Goal: Task Accomplishment & Management: Complete application form

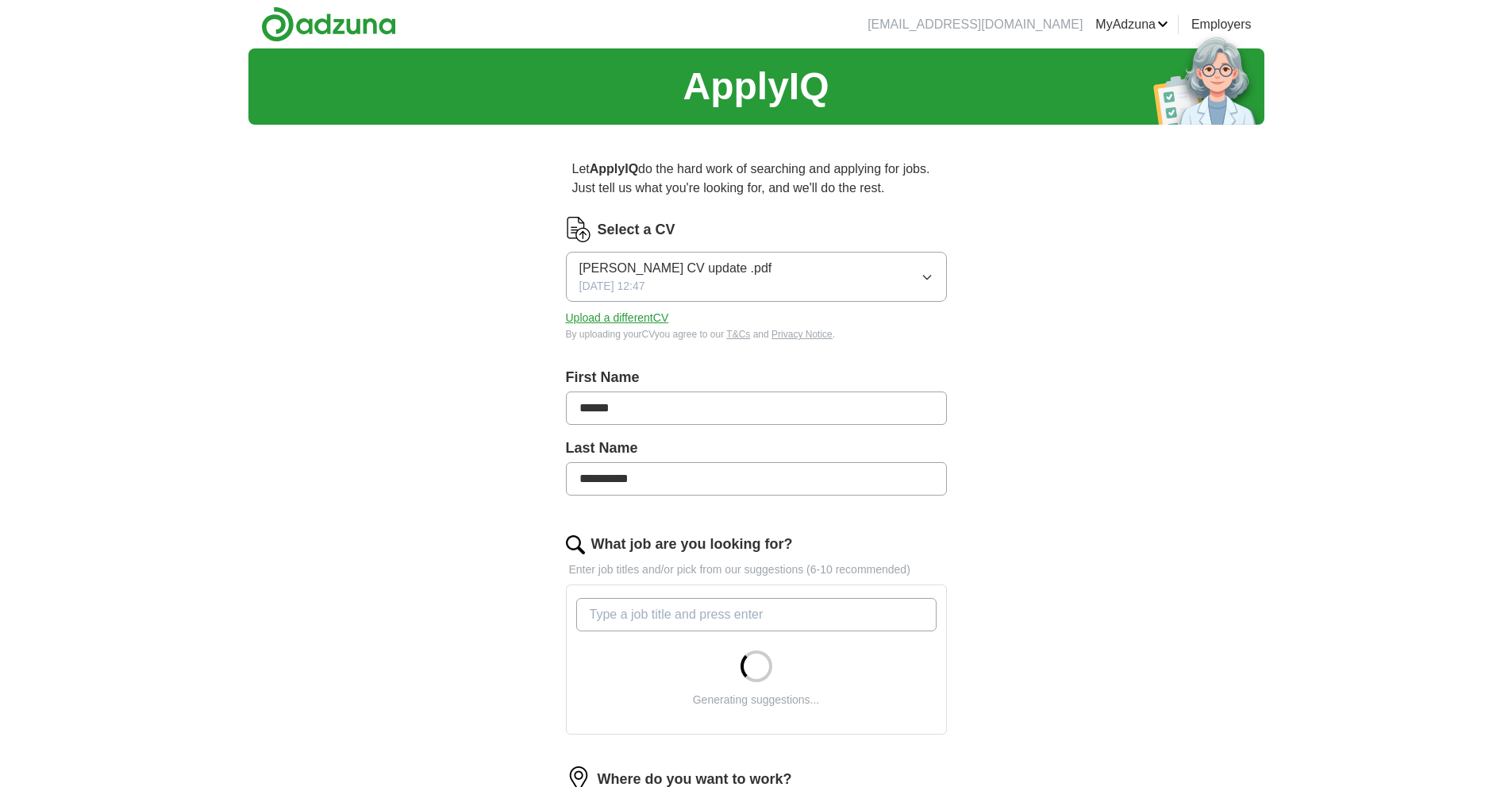
click at [880, 273] on button "[PERSON_NAME] CV update .pdf [DATE] 12:47" at bounding box center [756, 277] width 381 height 50
click at [899, 274] on button "[PERSON_NAME] CV update .pdf [DATE] 12:47" at bounding box center [756, 277] width 381 height 50
click at [659, 317] on button "Upload a different CV" at bounding box center [617, 318] width 103 height 17
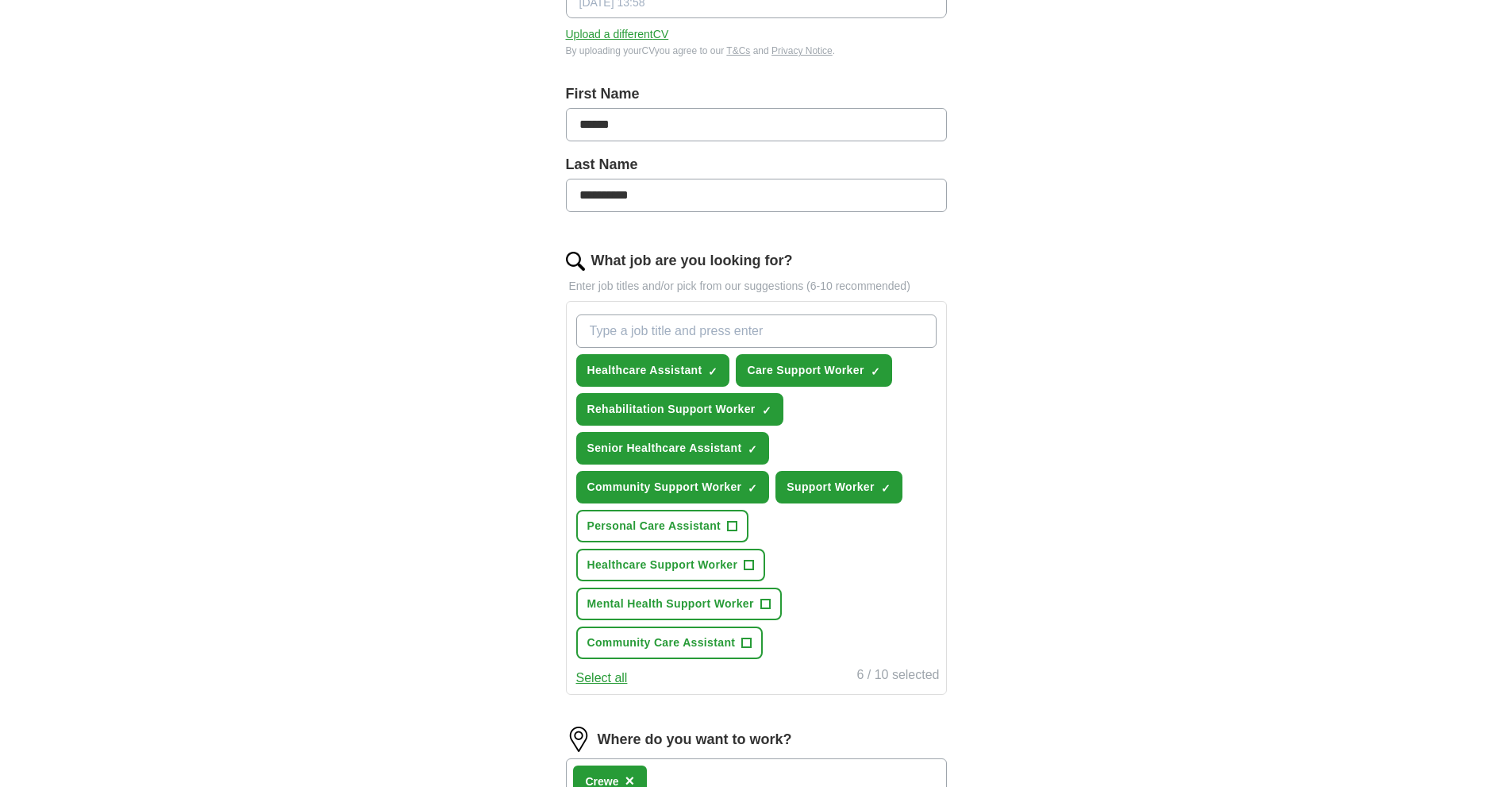
scroll to position [318, 0]
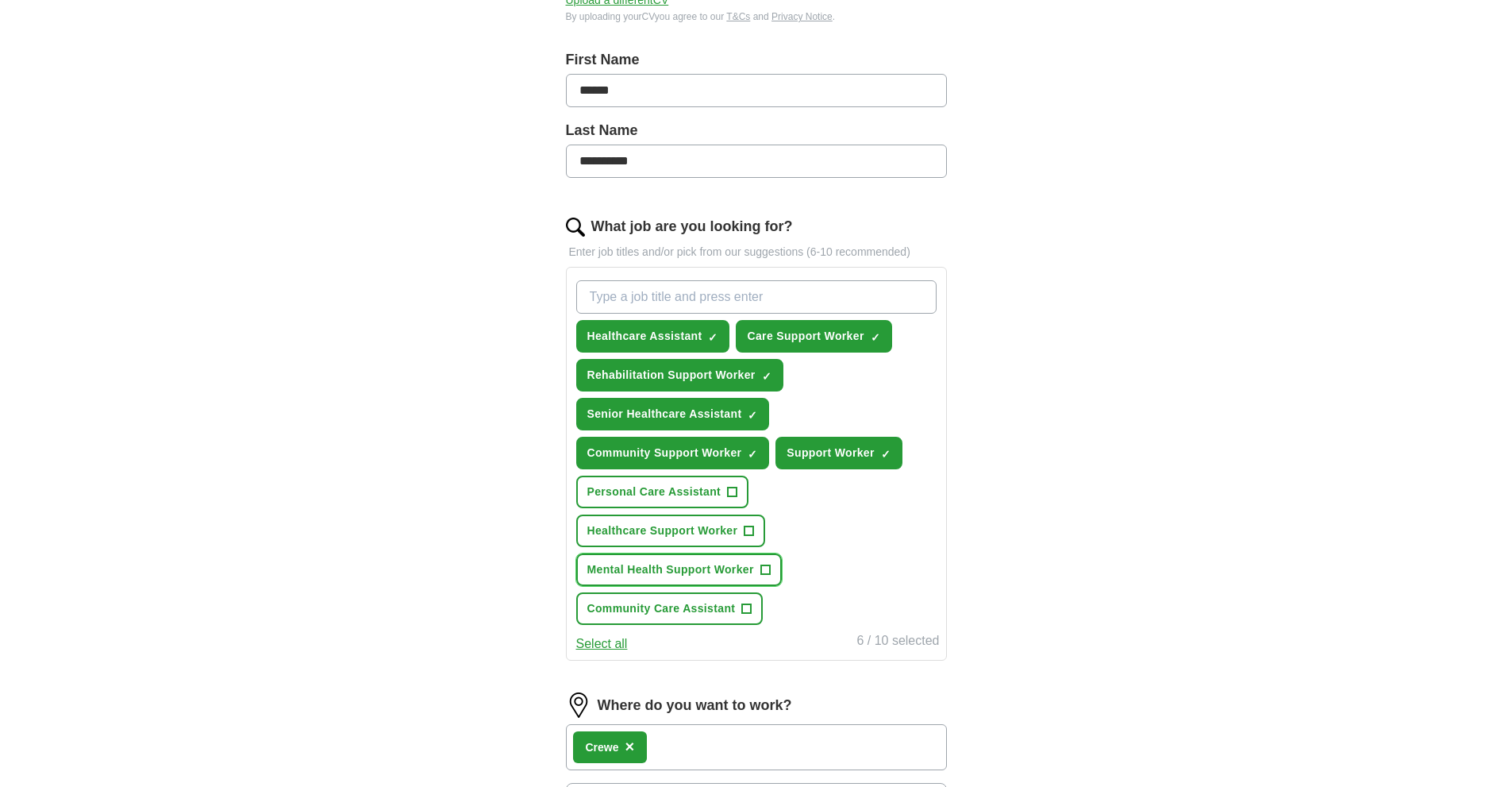
click at [766, 572] on span "+" at bounding box center [765, 570] width 9 height 13
click at [747, 529] on span "+" at bounding box center [749, 531] width 9 height 13
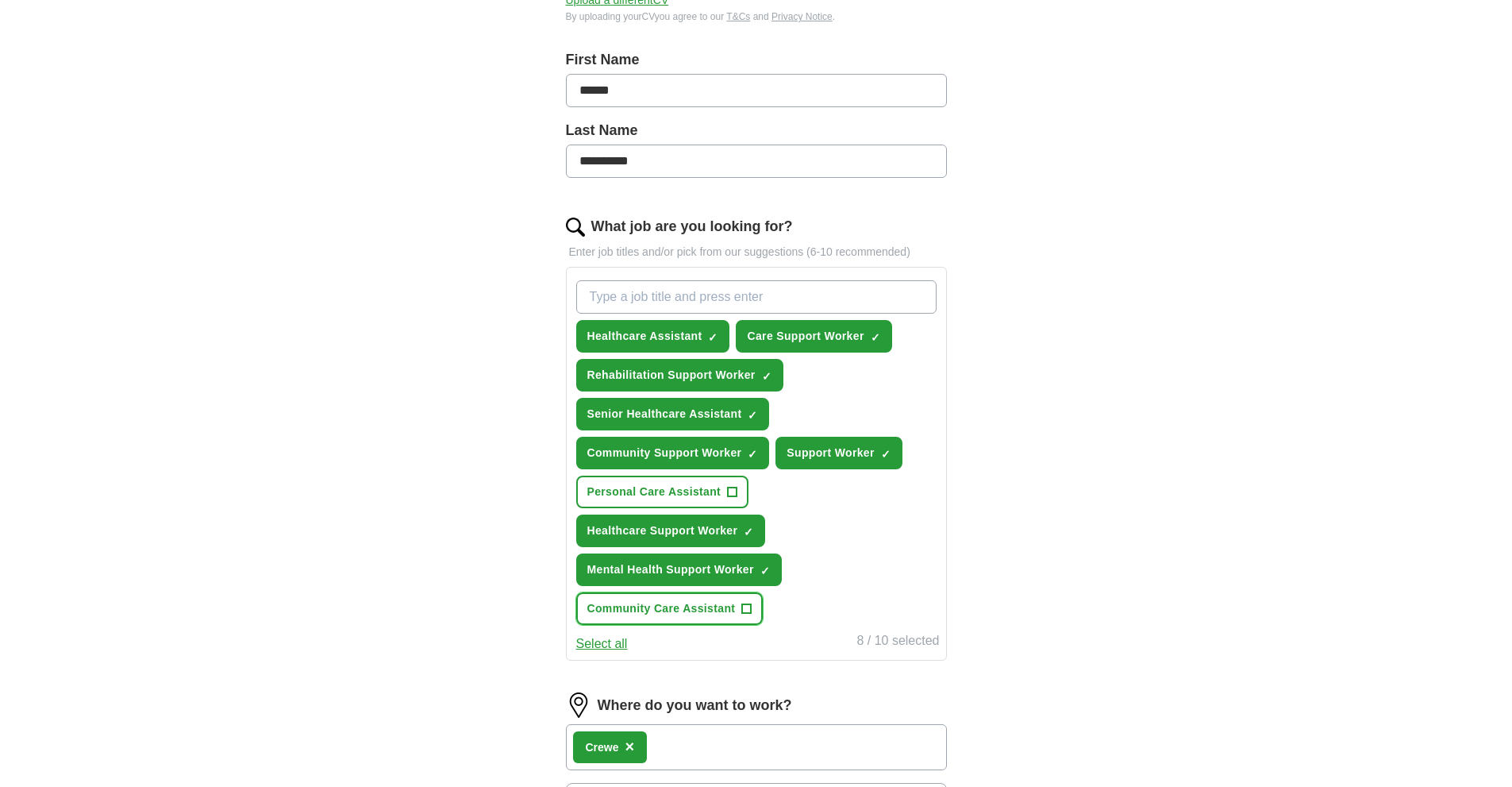
click at [745, 604] on span "+" at bounding box center [746, 609] width 9 height 13
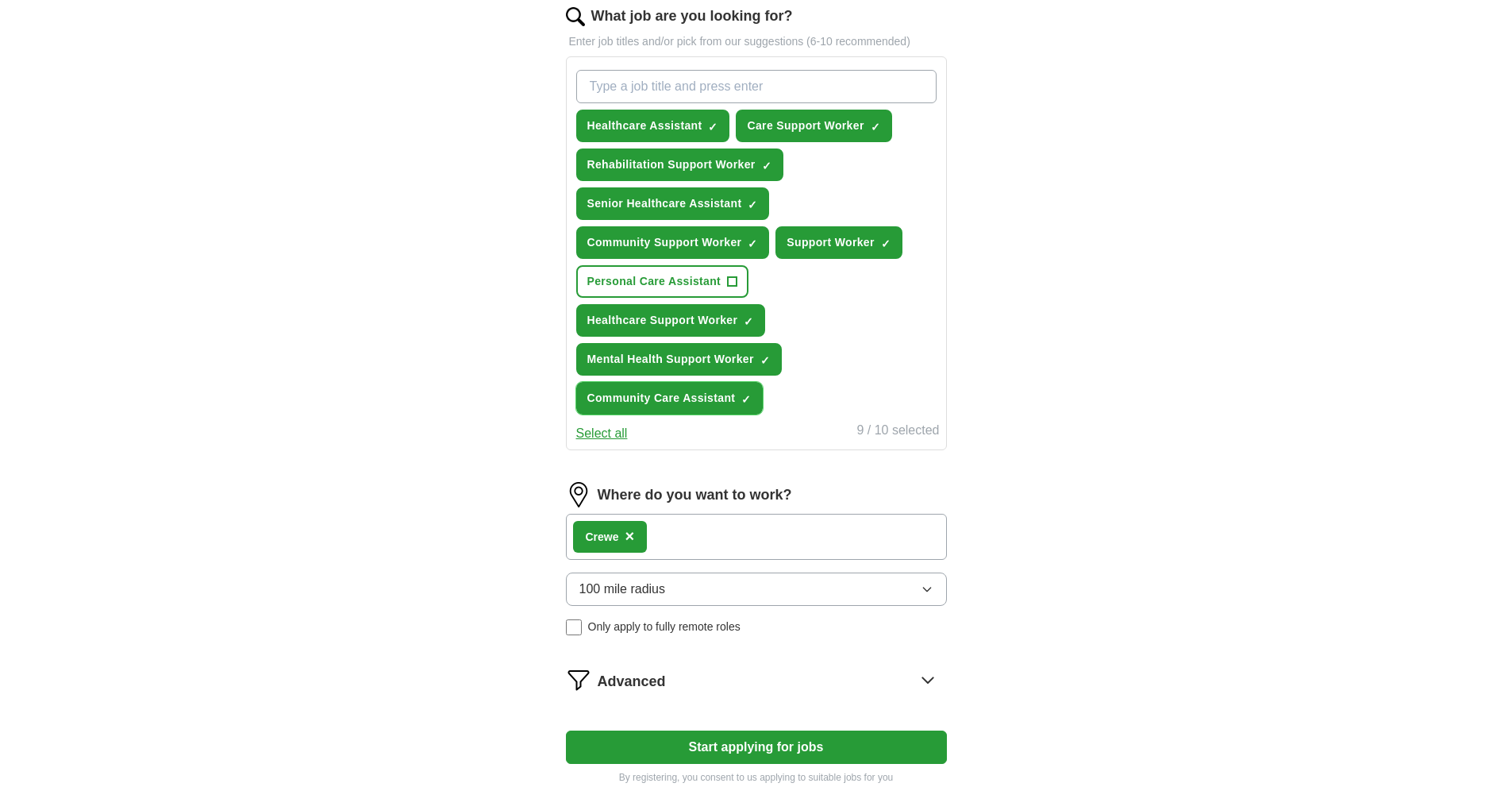
scroll to position [556, 0]
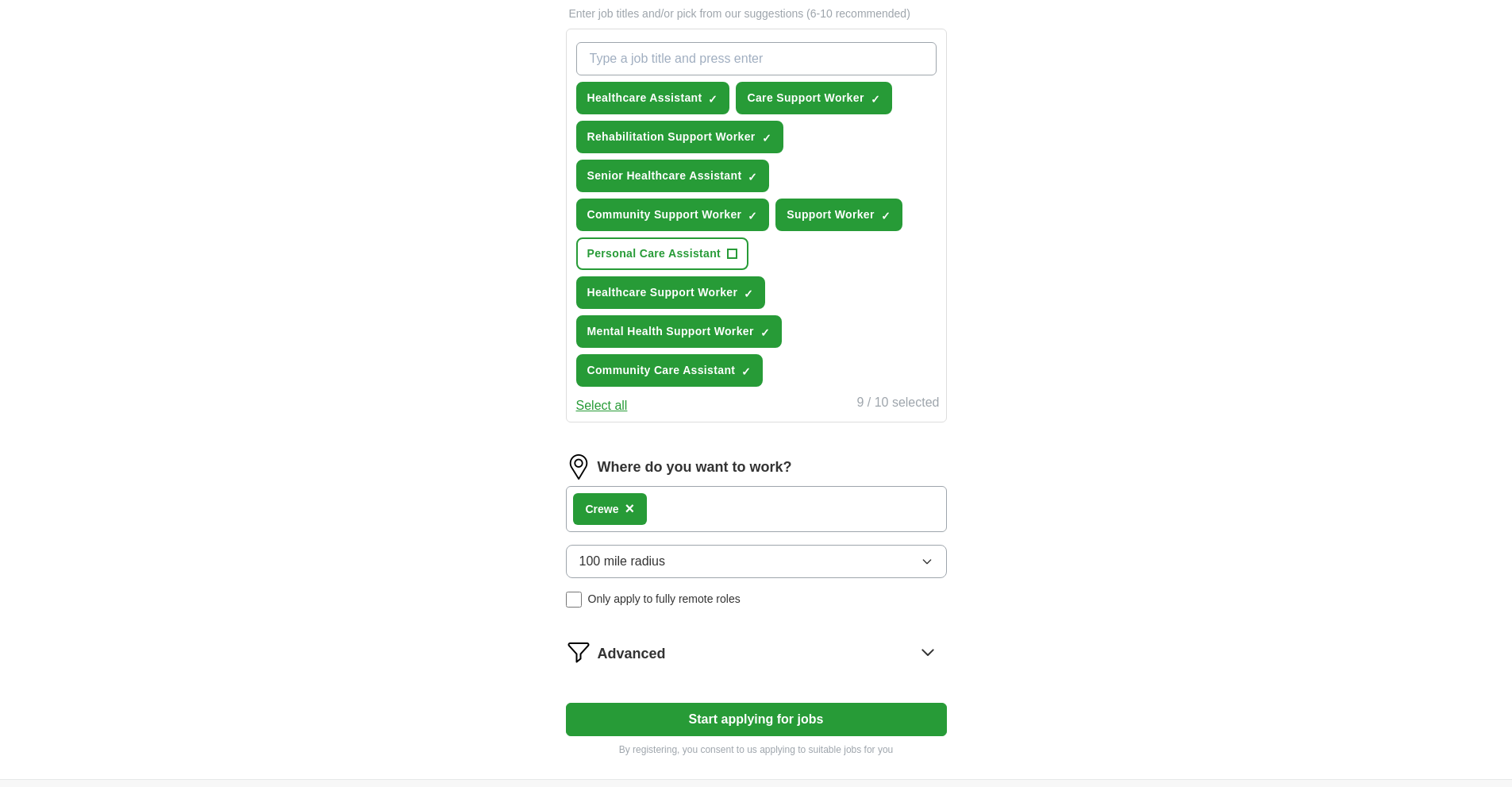
click at [775, 559] on button "100 mile radius" at bounding box center [756, 562] width 381 height 33
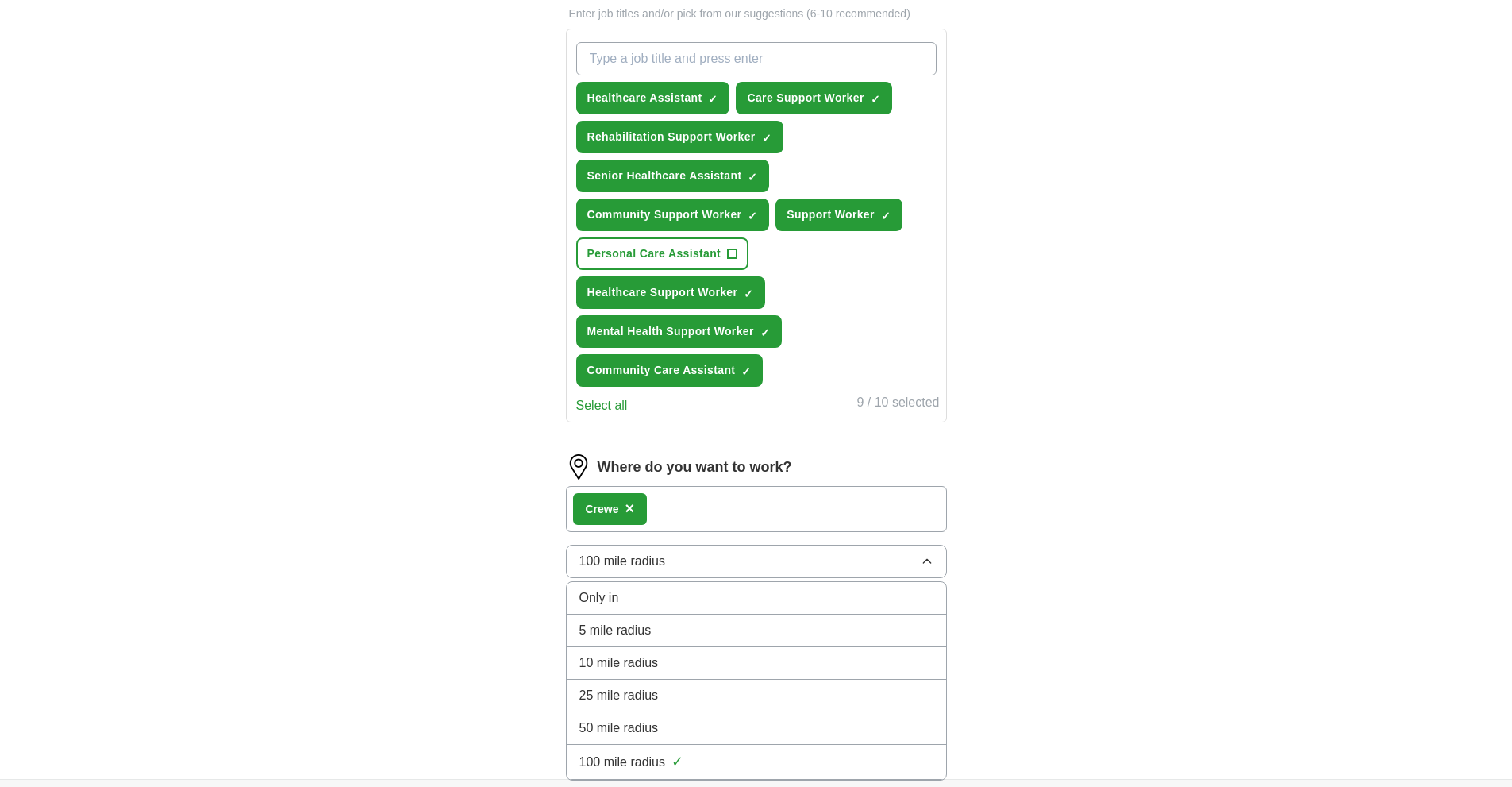
click at [695, 657] on div "10 mile radius" at bounding box center [756, 663] width 354 height 19
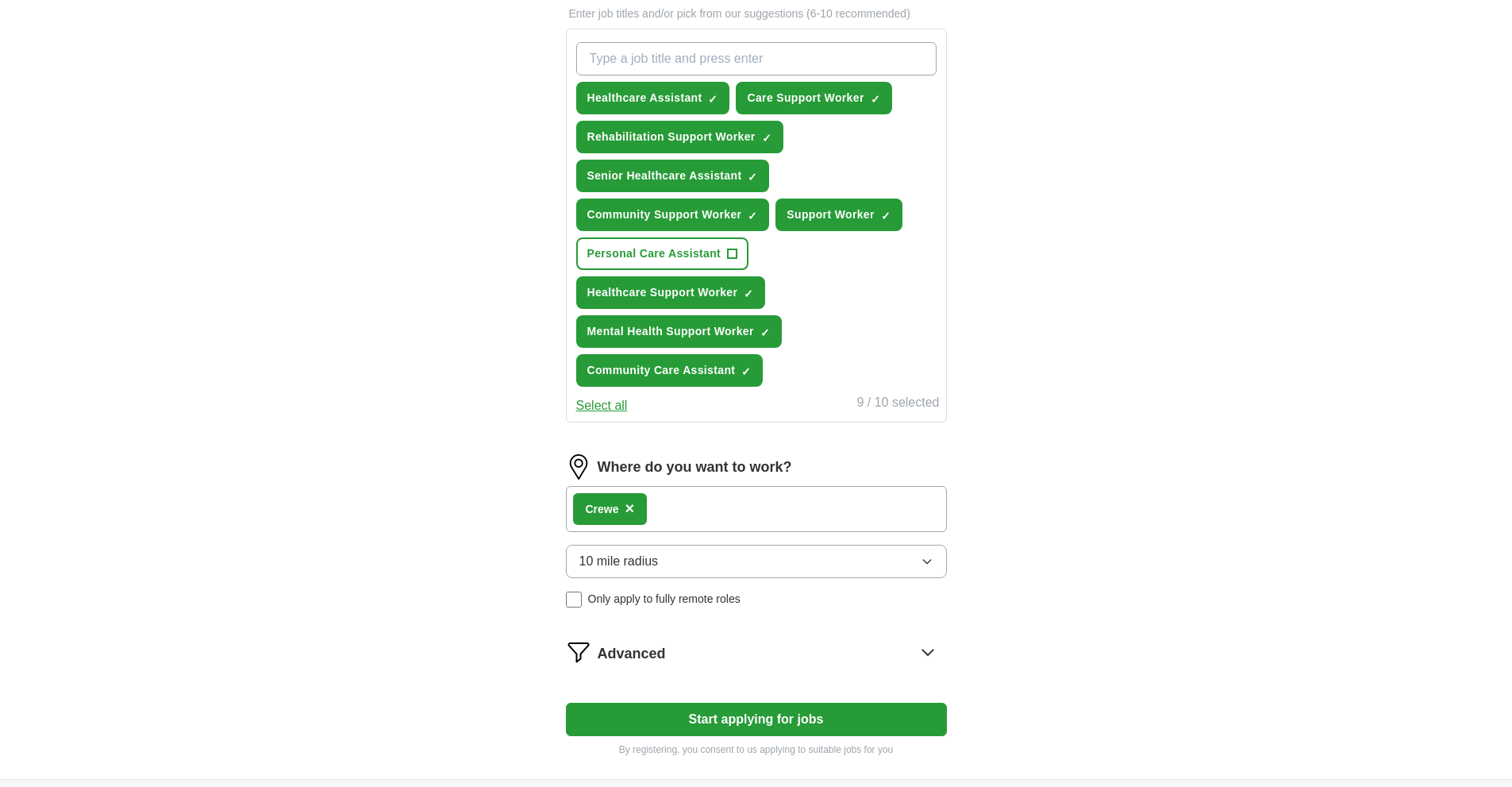
click at [727, 656] on div "Advanced" at bounding box center [772, 652] width 349 height 25
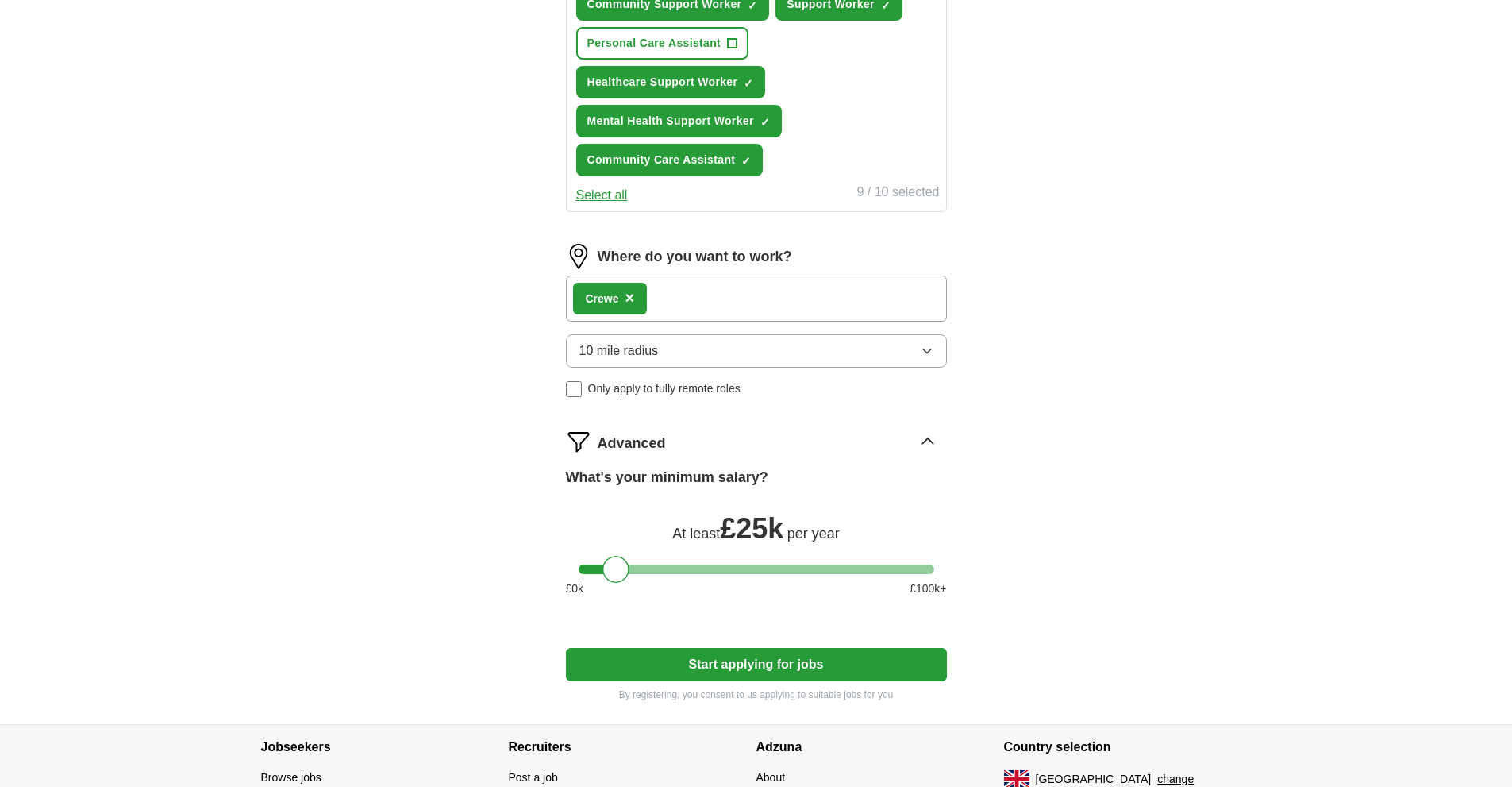
scroll to position [795, 0]
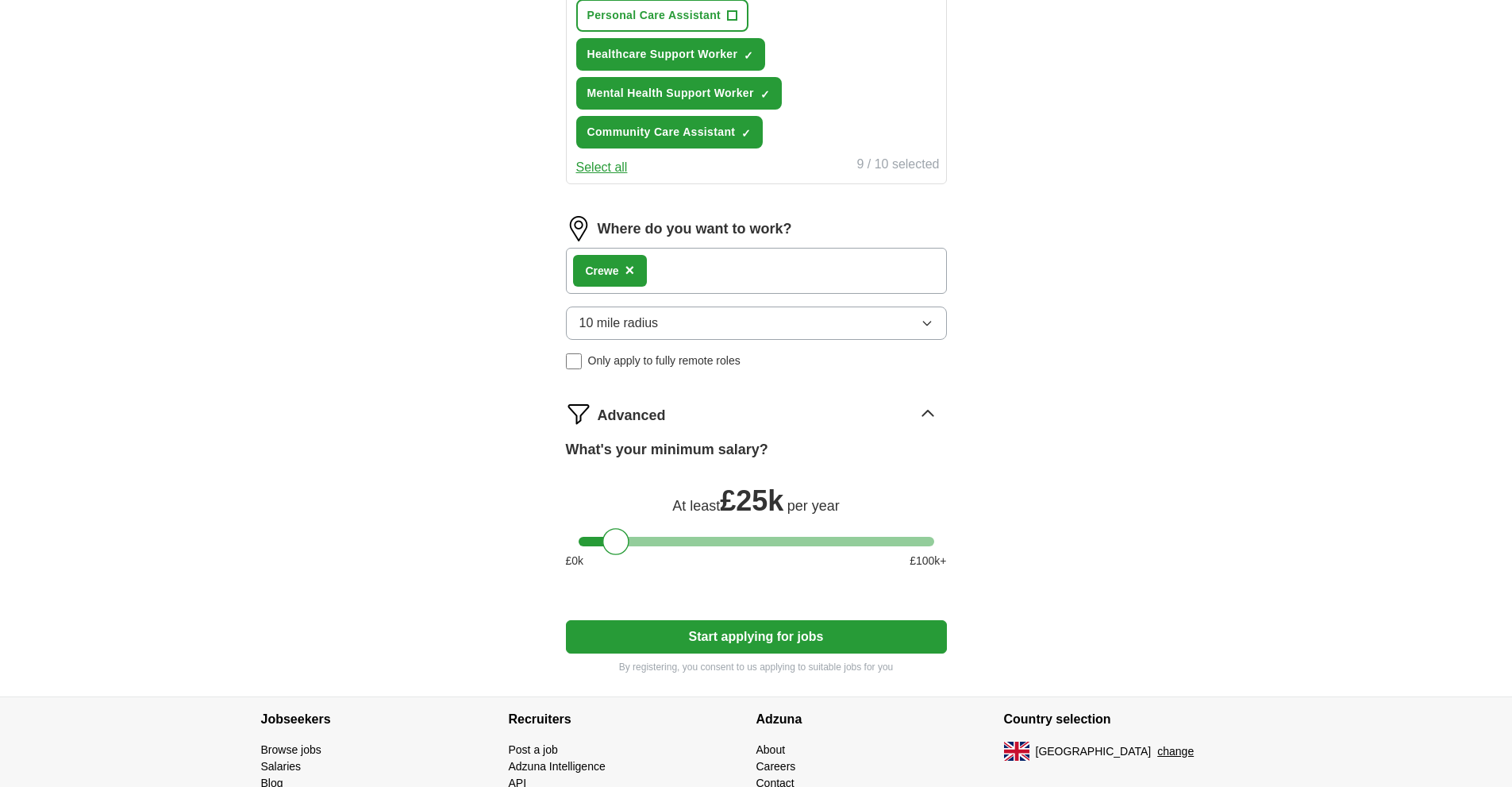
click at [784, 635] on button "Start applying for jobs" at bounding box center [756, 637] width 381 height 33
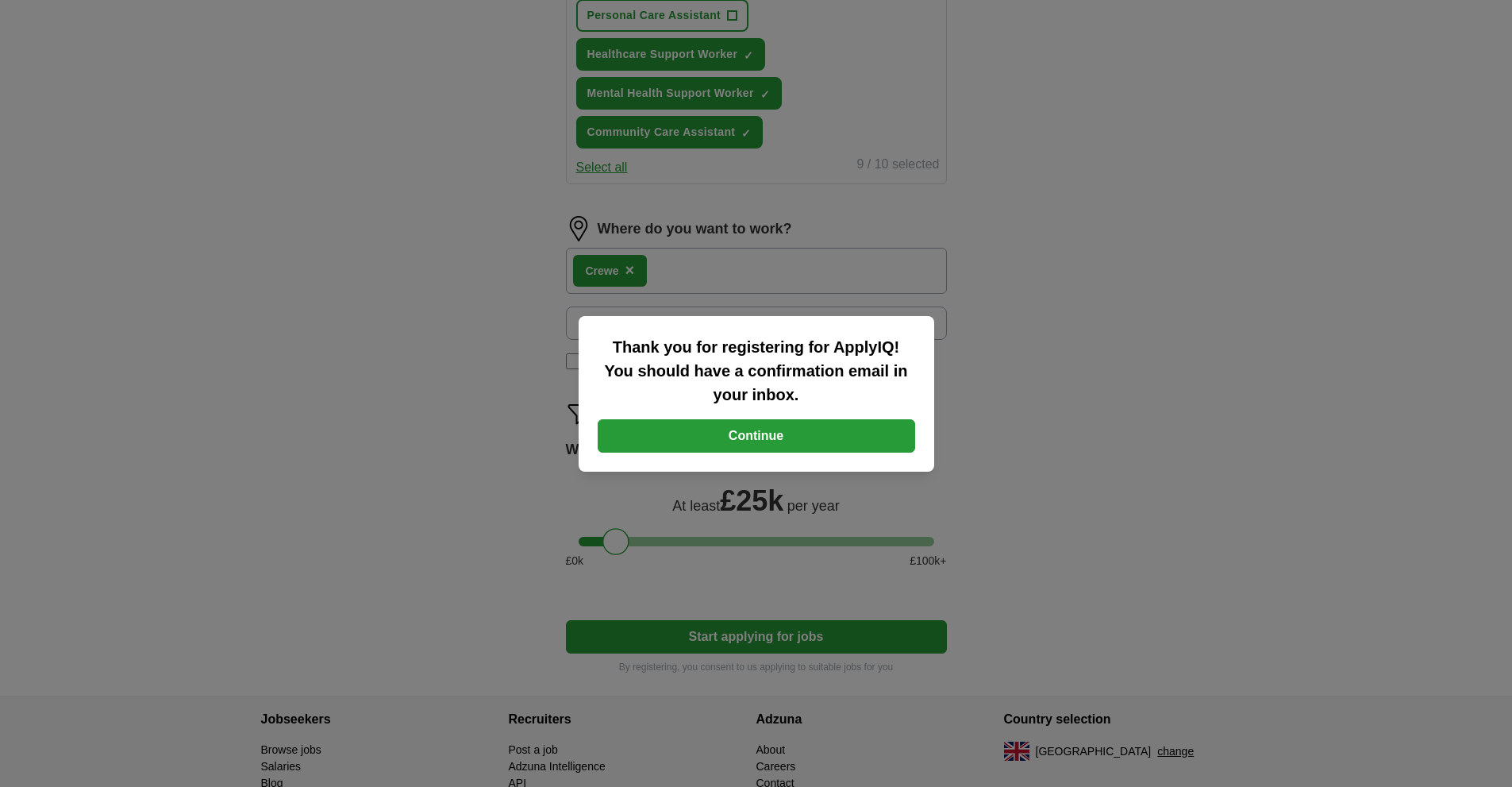
click at [766, 441] on button "Continue" at bounding box center [756, 436] width 318 height 33
